Goal: Information Seeking & Learning: Learn about a topic

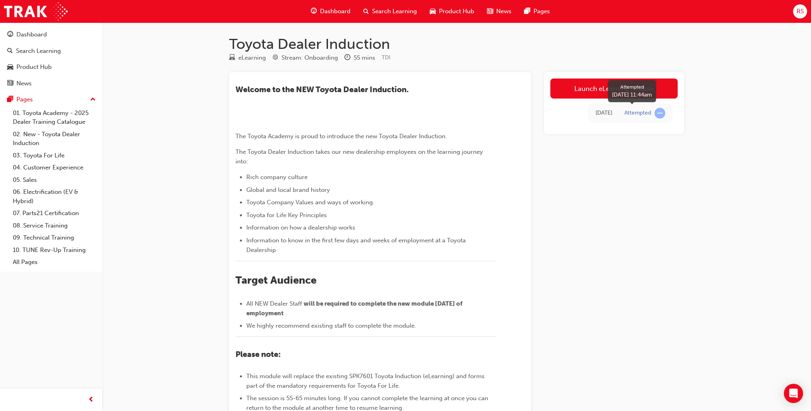
click at [643, 115] on div "Attempted" at bounding box center [637, 113] width 27 height 8
click at [613, 85] on link "Launch eLearning module" at bounding box center [613, 88] width 127 height 20
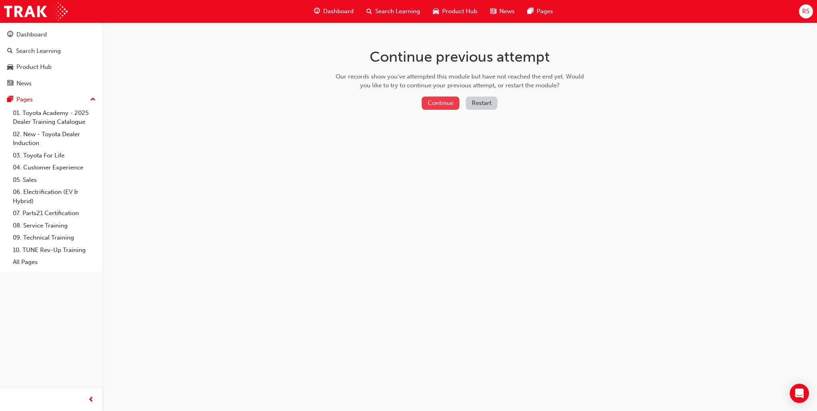
click at [444, 105] on button "Continue" at bounding box center [441, 102] width 38 height 13
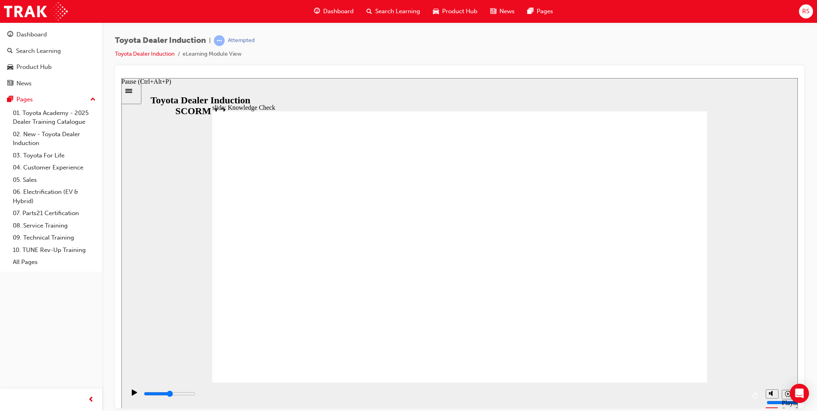
click at [132, 395] on icon "Pause (Ctrl+Alt+P)" at bounding box center [134, 392] width 5 height 6
click at [786, 394] on icon "Playback speed" at bounding box center [788, 393] width 6 height 6
click at [132, 394] on icon "Pause (Ctrl+Alt+P)" at bounding box center [134, 392] width 5 height 6
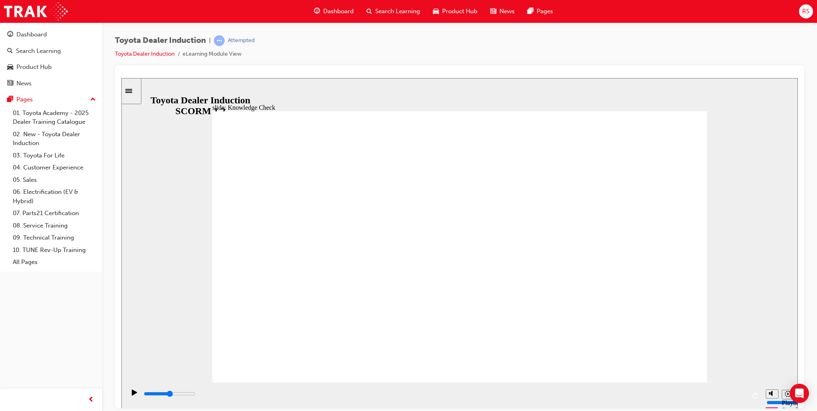
click at [69, 115] on link "01. Toyota Academy - 2025 Dealer Training Catalogue" at bounding box center [54, 117] width 89 height 21
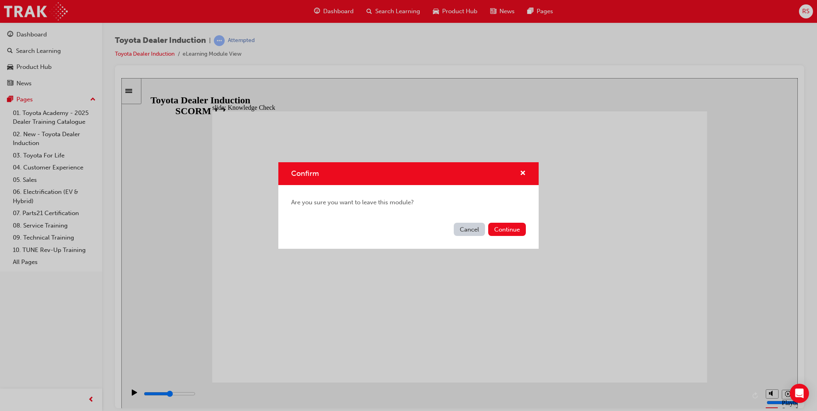
click at [470, 229] on button "Cancel" at bounding box center [469, 229] width 31 height 13
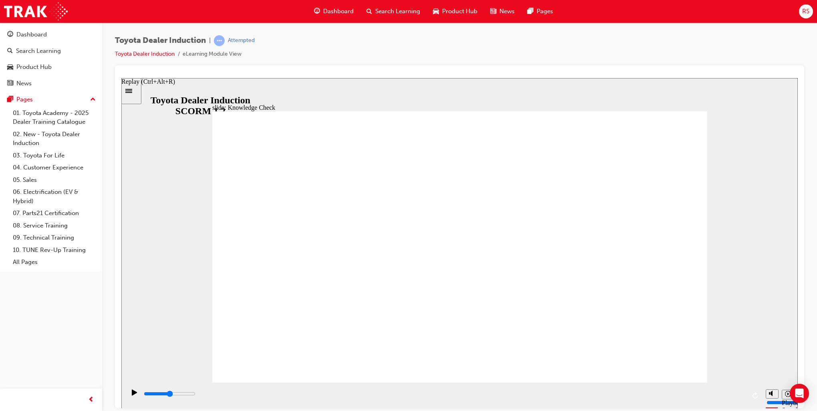
click at [754, 392] on icon "Replay (Ctrl+Alt+R)" at bounding box center [755, 395] width 6 height 6
click at [221, 57] on li "eLearning Module View" at bounding box center [212, 54] width 59 height 9
click at [754, 395] on icon "Replay (Ctrl+Alt+R)" at bounding box center [755, 395] width 6 height 6
click at [757, 392] on icon "Replay (Ctrl+Alt+R)" at bounding box center [755, 395] width 6 height 6
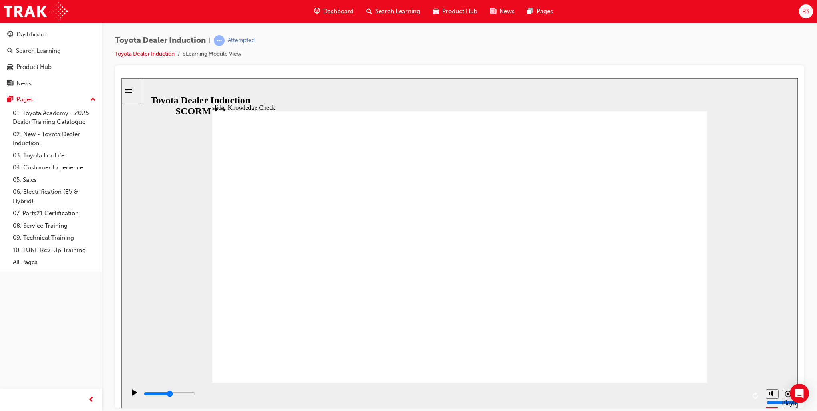
click at [94, 98] on span "up-icon" at bounding box center [93, 99] width 6 height 10
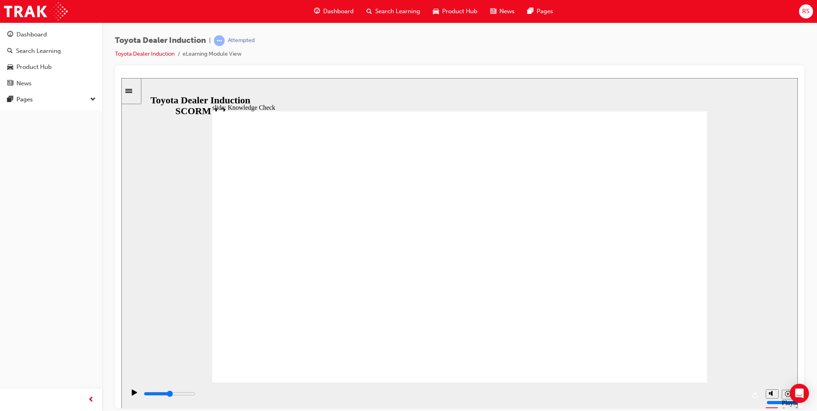
click at [94, 98] on span "down-icon" at bounding box center [93, 99] width 6 height 10
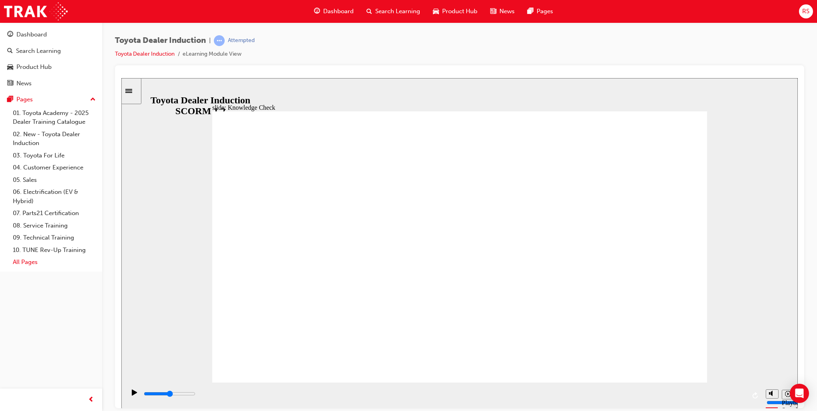
click at [30, 259] on link "All Pages" at bounding box center [54, 262] width 89 height 12
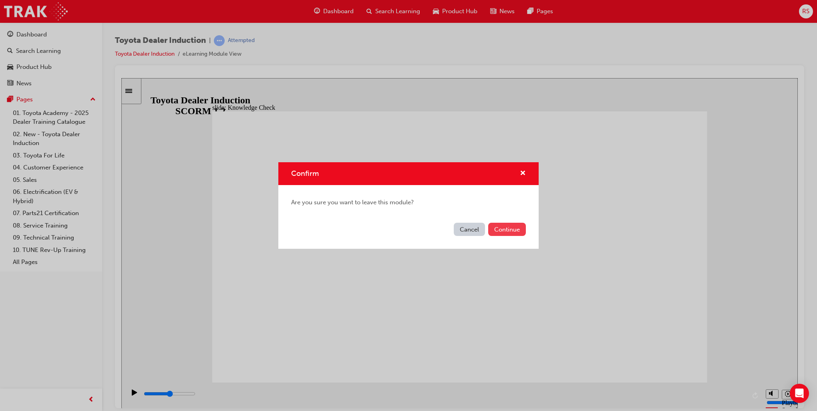
click at [505, 225] on button "Continue" at bounding box center [507, 229] width 38 height 13
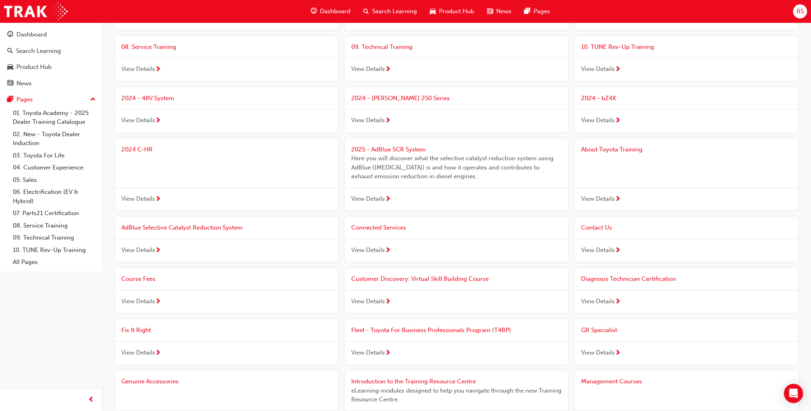
scroll to position [160, 0]
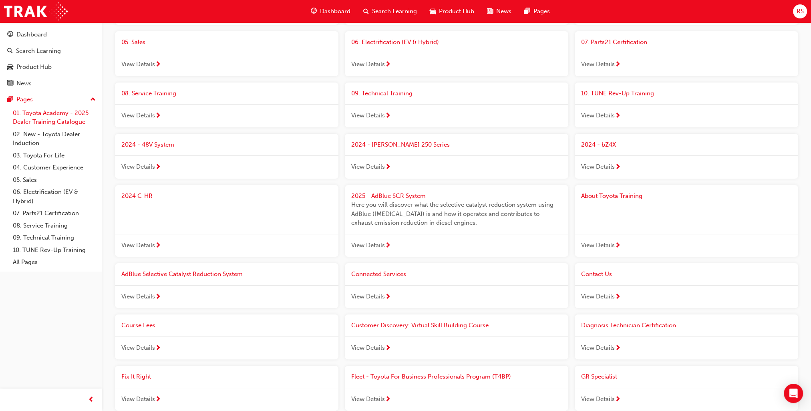
click at [32, 113] on link "01. Toyota Academy - 2025 Dealer Training Catalogue" at bounding box center [54, 117] width 89 height 21
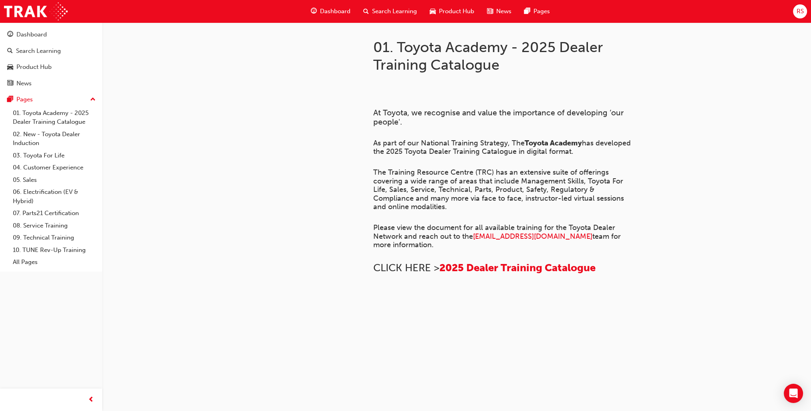
scroll to position [502, 0]
click at [51, 113] on link "01. Toyota Academy - 2025 Dealer Training Catalogue" at bounding box center [54, 117] width 89 height 21
click at [44, 131] on link "02. New - Toyota Dealer Induction" at bounding box center [54, 138] width 89 height 21
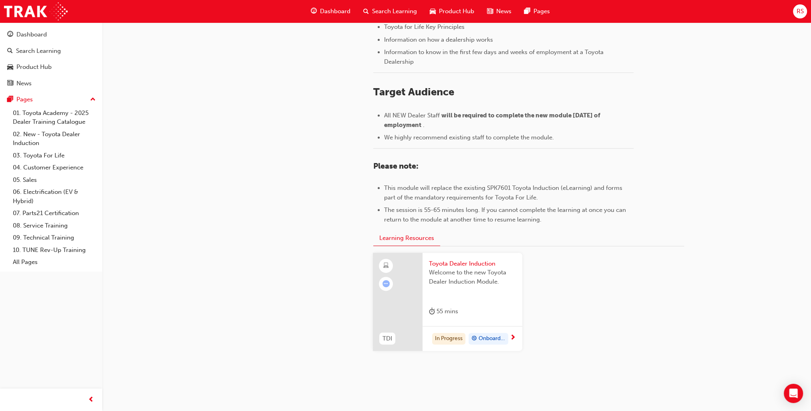
scroll to position [306, 0]
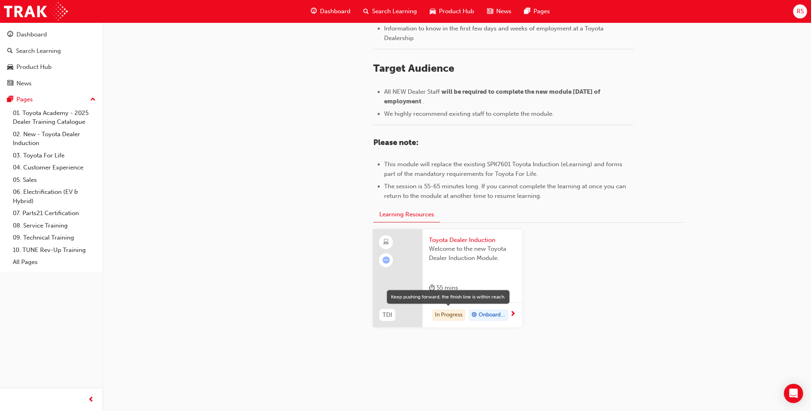
click at [447, 315] on div "In Progress" at bounding box center [448, 315] width 33 height 12
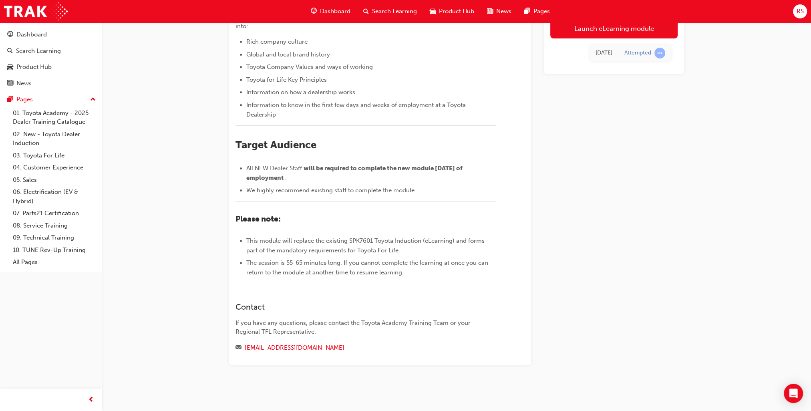
scroll to position [210, 0]
click at [644, 47] on td "Attempted" at bounding box center [644, 53] width 53 height 16
click at [657, 52] on span "learningRecordVerb_ATTEMPT-icon" at bounding box center [659, 53] width 11 height 11
click at [33, 157] on link "03. Toyota For Life" at bounding box center [54, 155] width 89 height 12
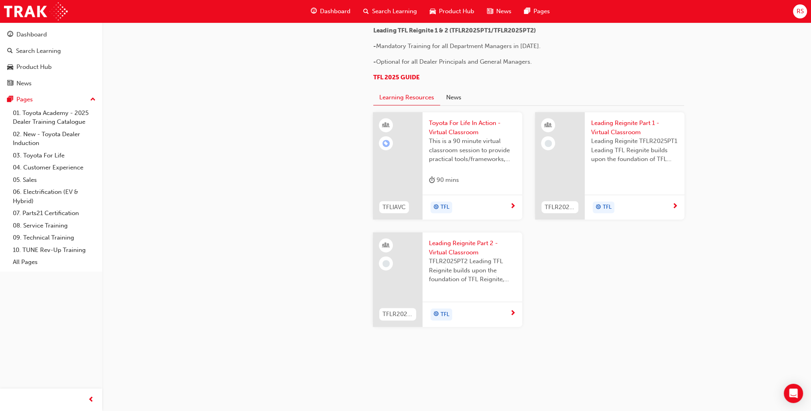
scroll to position [515, 0]
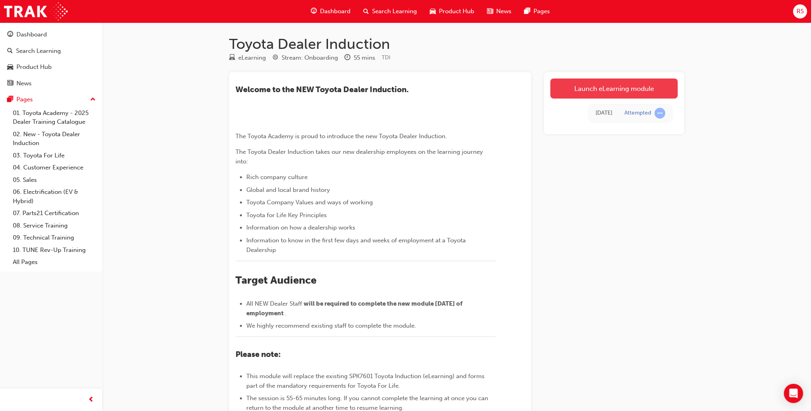
click at [600, 88] on link "Launch eLearning module" at bounding box center [613, 88] width 127 height 20
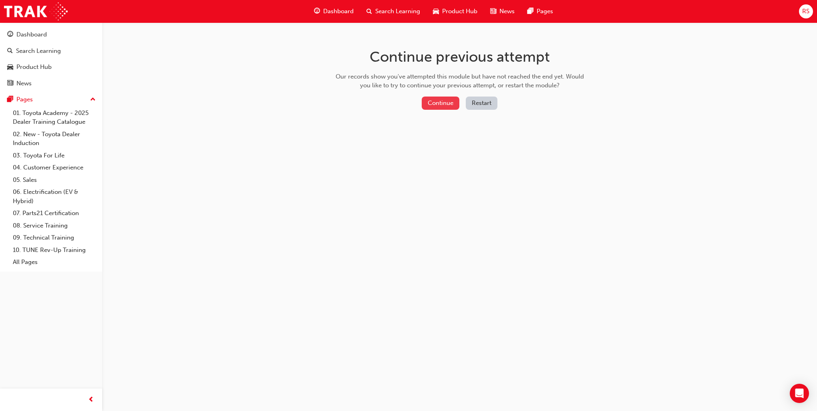
click at [437, 100] on button "Continue" at bounding box center [441, 102] width 38 height 13
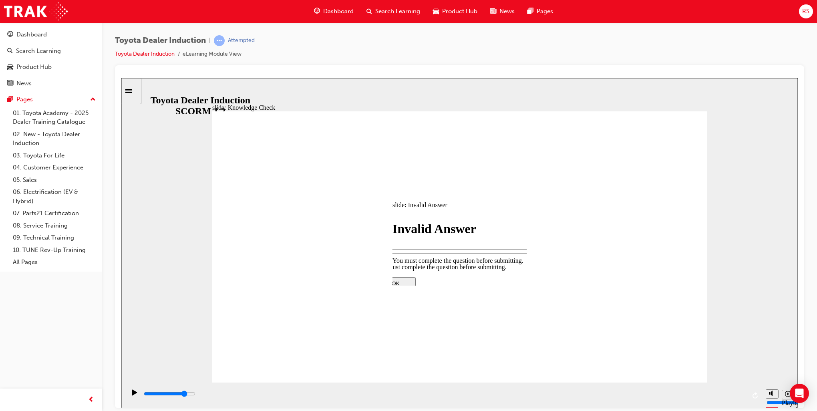
click at [452, 347] on div at bounding box center [460, 347] width 168 height 0
type input "4100"
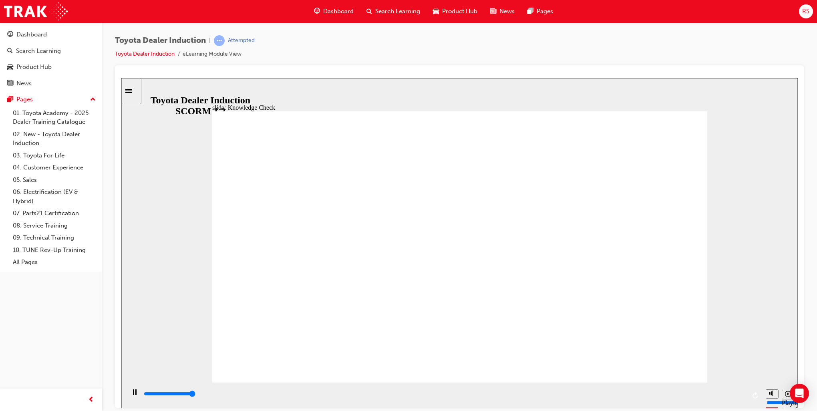
type input "5000"
type input "c"
type input "co"
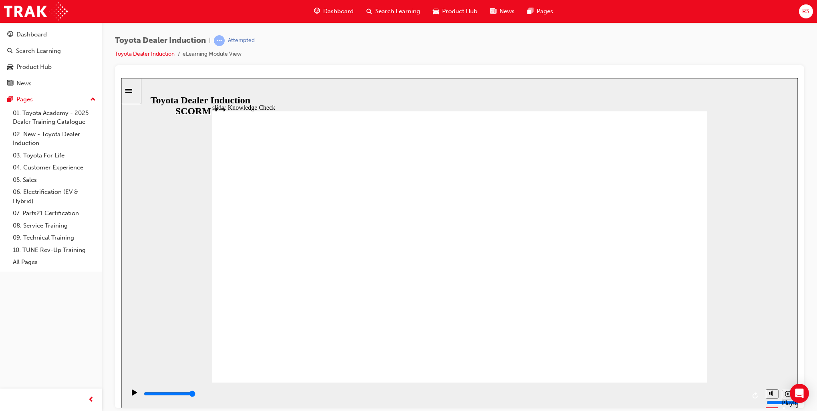
type input "co"
type input "com"
type input "comp"
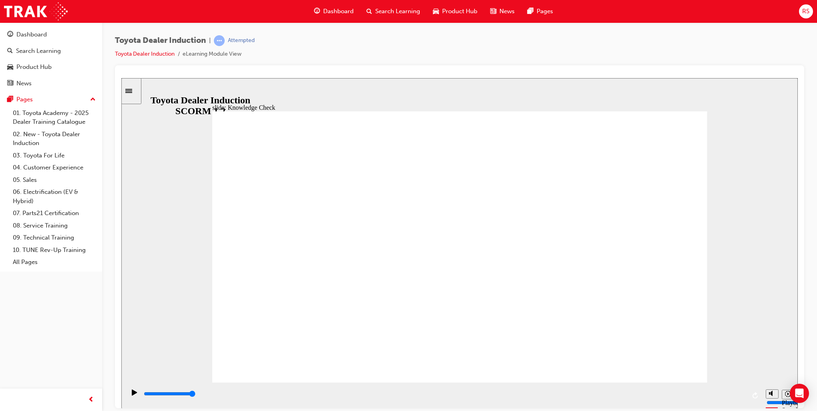
type input "compa"
type input "compan"
type input "company"
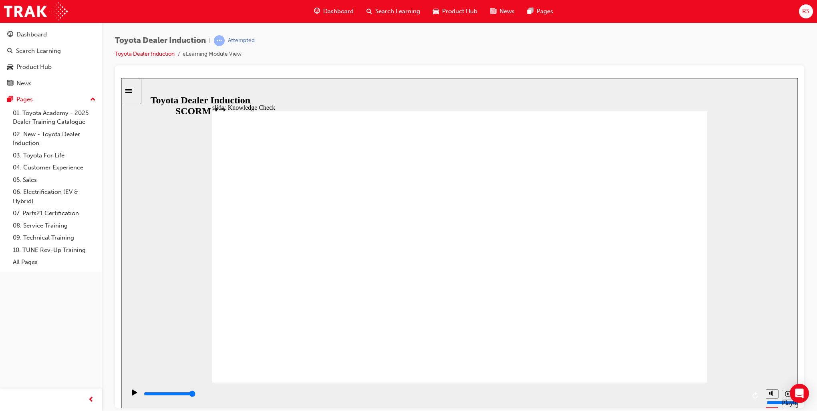
type input "company"
click at [785, 396] on icon "Playback speed" at bounding box center [788, 393] width 6 height 6
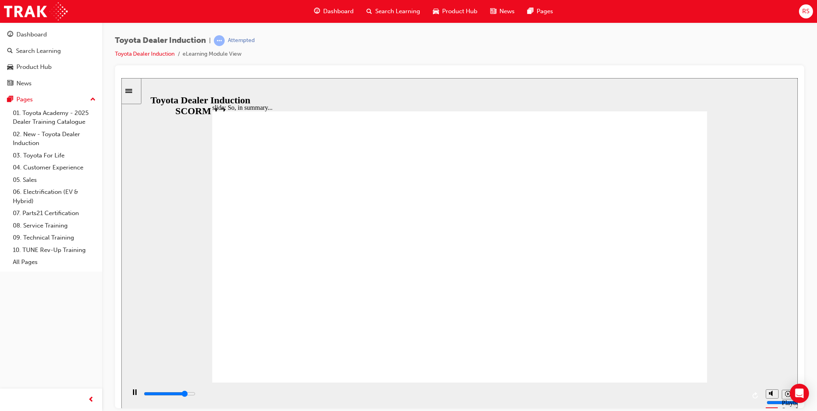
type input "6500"
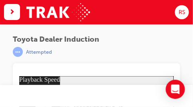
type input "15"
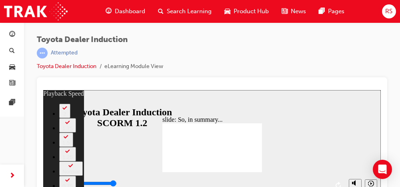
type input "33"
